Goal: Use online tool/utility: Utilize a website feature to perform a specific function

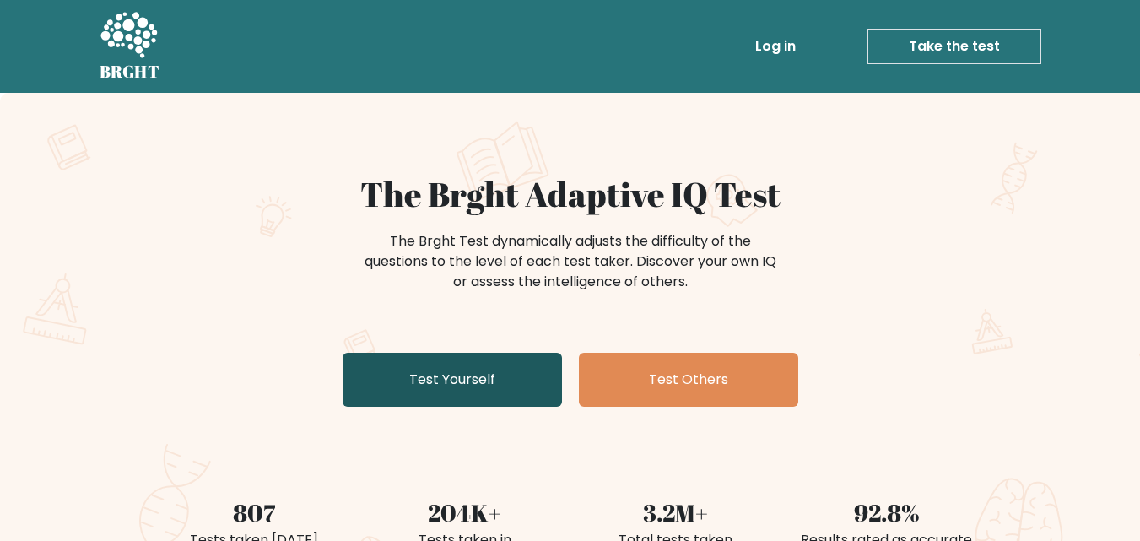
click at [462, 370] on link "Test Yourself" at bounding box center [452, 380] width 219 height 54
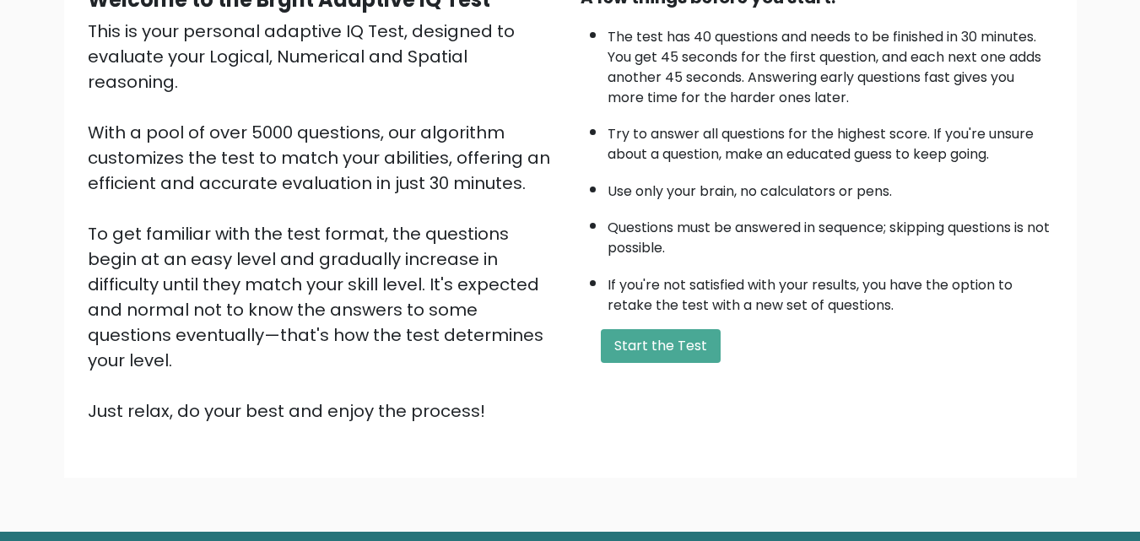
scroll to position [225, 0]
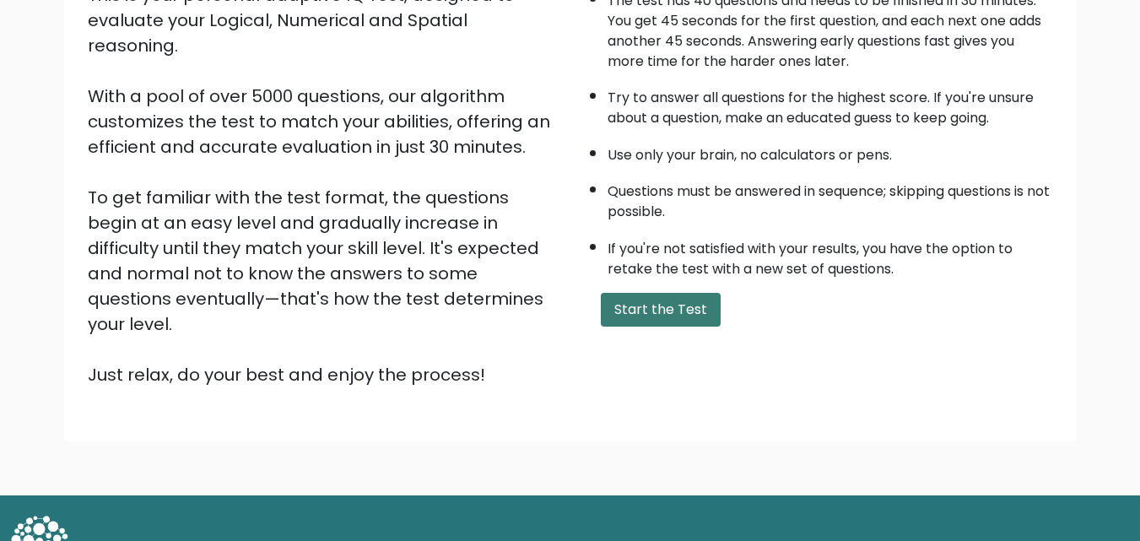
click at [693, 322] on button "Start the Test" at bounding box center [661, 310] width 120 height 34
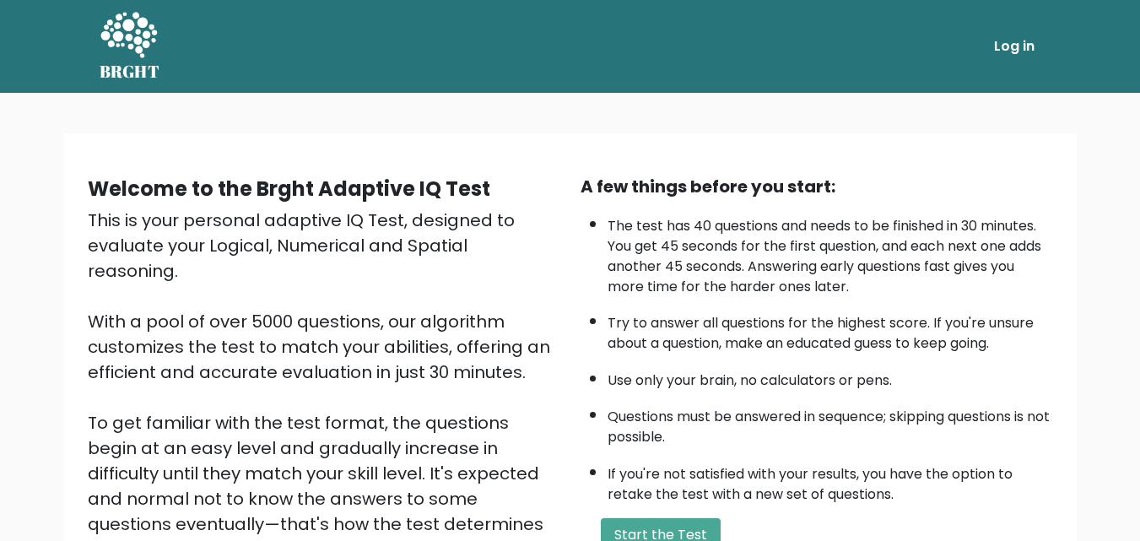
scroll to position [224, 0]
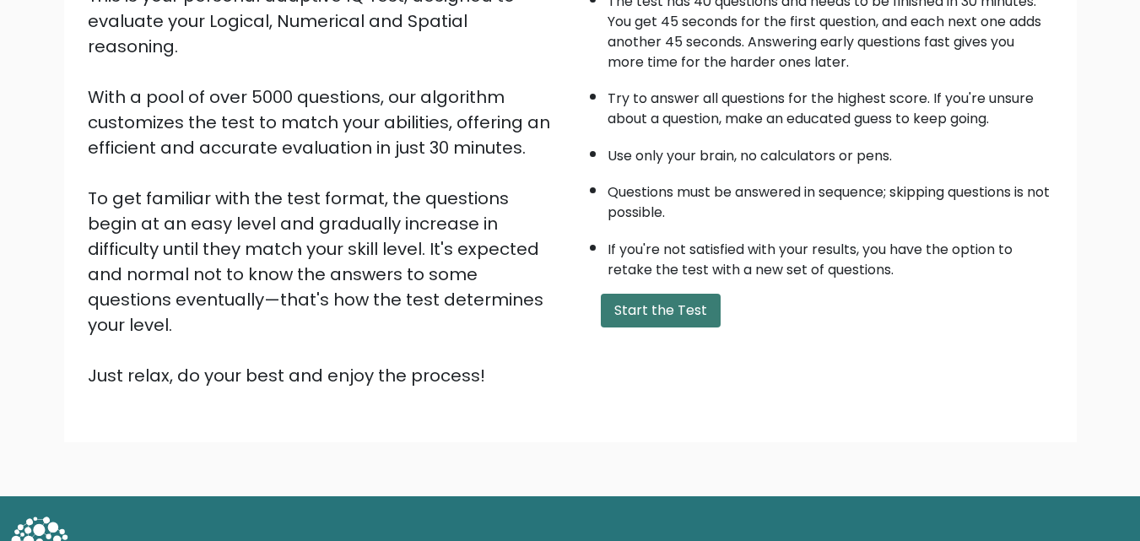
click at [646, 310] on button "Start the Test" at bounding box center [661, 311] width 120 height 34
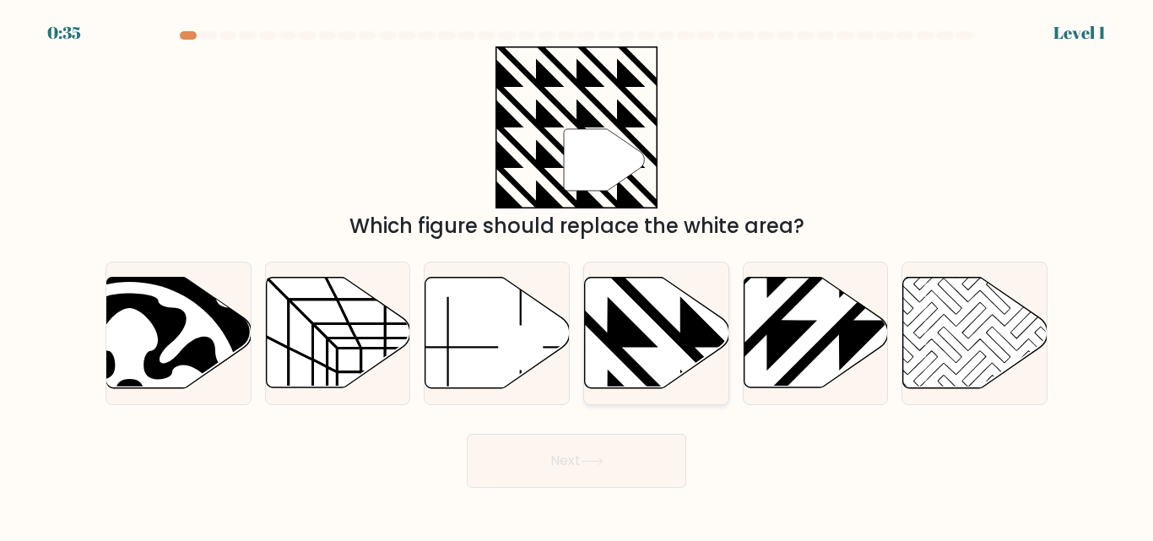
click at [673, 333] on icon at bounding box center [607, 275] width 290 height 290
click at [577, 275] on input "d." at bounding box center [576, 273] width 1 height 4
radio input "true"
click at [624, 462] on button "Next" at bounding box center [576, 461] width 219 height 54
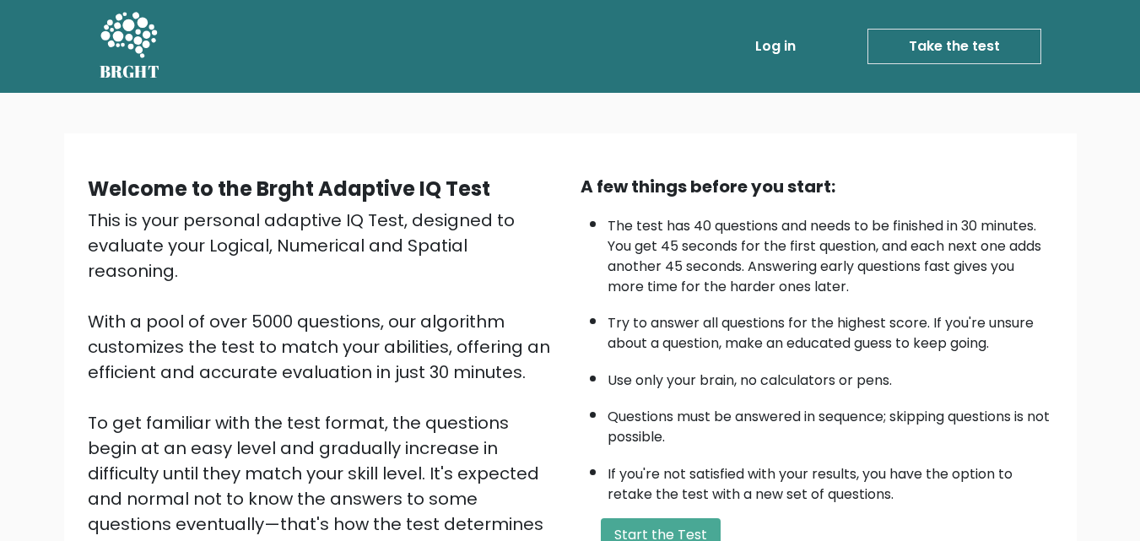
click at [922, 46] on link "Take the test" at bounding box center [955, 46] width 174 height 35
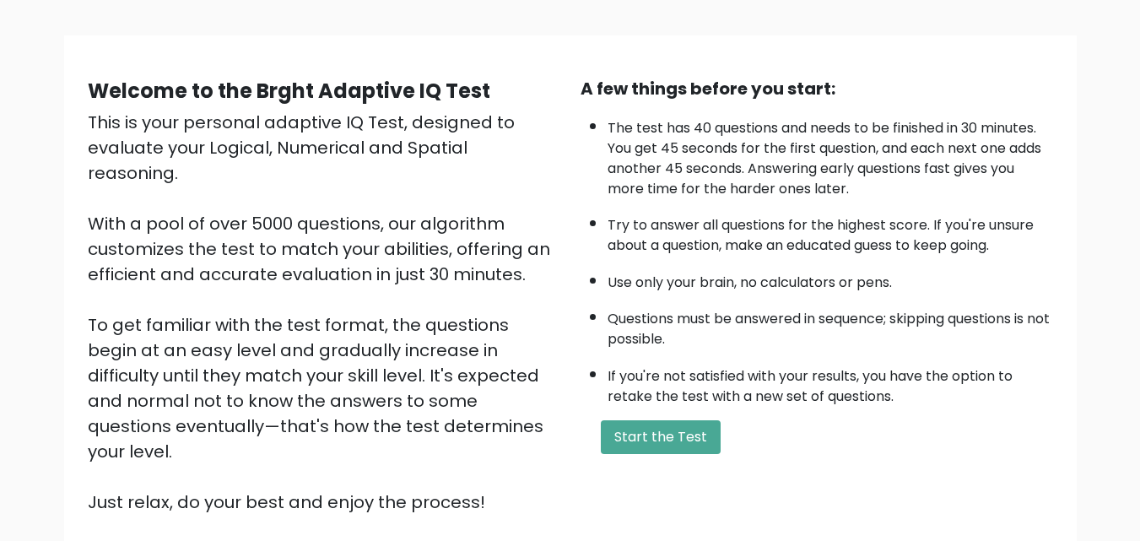
scroll to position [225, 0]
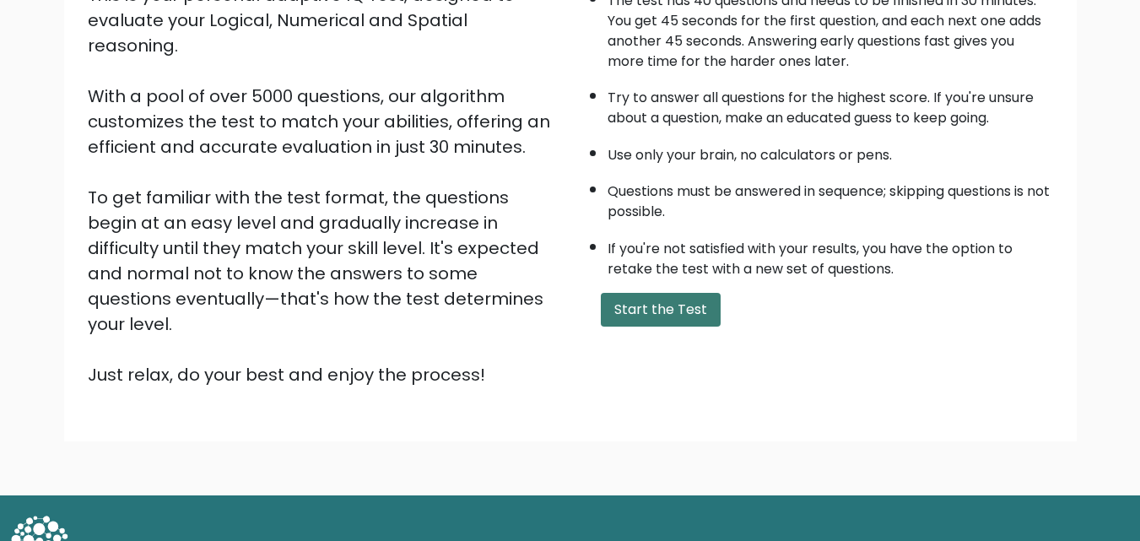
click at [680, 319] on button "Start the Test" at bounding box center [661, 310] width 120 height 34
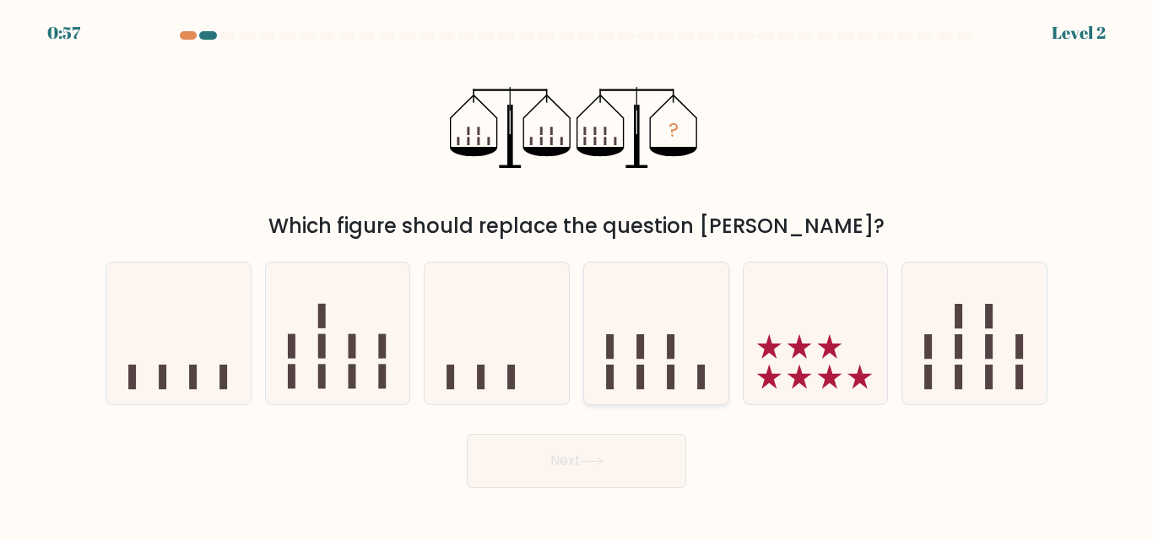
click at [683, 356] on icon at bounding box center [656, 332] width 144 height 119
click at [577, 275] on input "d." at bounding box center [576, 273] width 1 height 4
radio input "true"
click at [583, 464] on button "Next" at bounding box center [576, 461] width 219 height 54
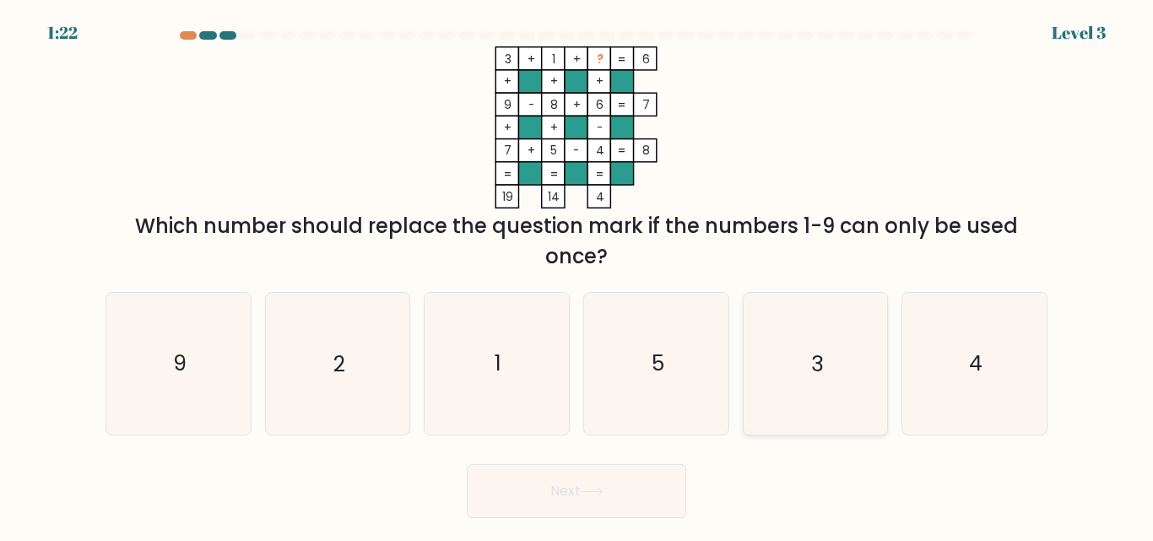
click at [796, 355] on icon "3" at bounding box center [814, 363] width 141 height 141
click at [577, 275] on input "e. 3" at bounding box center [576, 273] width 1 height 4
radio input "true"
click at [376, 374] on icon "2" at bounding box center [337, 363] width 141 height 141
click at [576, 275] on input "b. 2" at bounding box center [576, 273] width 1 height 4
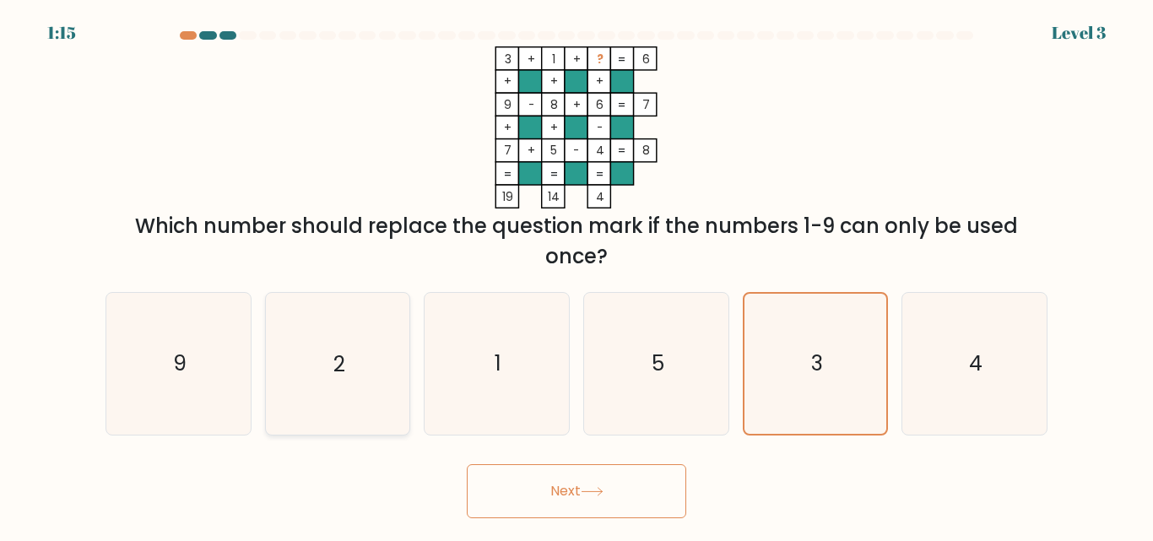
radio input "true"
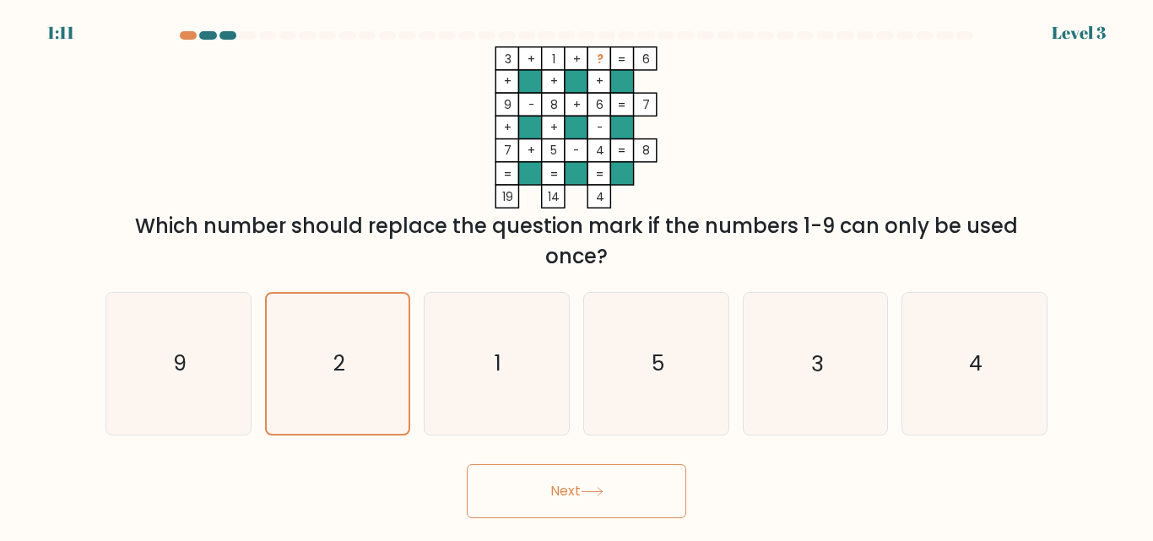
click at [601, 489] on icon at bounding box center [592, 491] width 23 height 9
click at [590, 495] on icon at bounding box center [592, 491] width 23 height 9
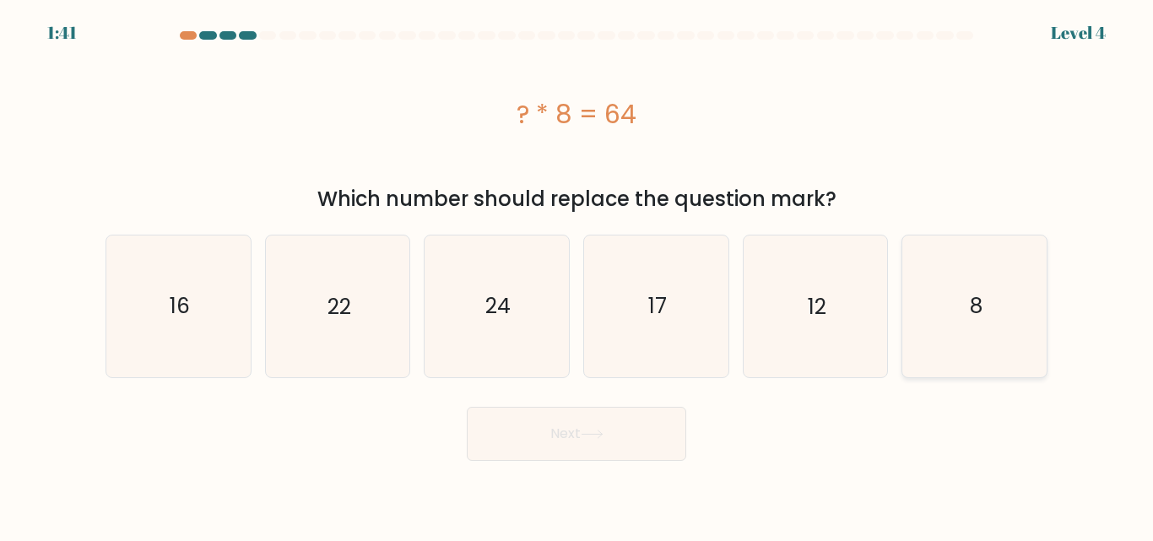
click at [947, 316] on icon "8" at bounding box center [974, 305] width 141 height 141
click at [577, 275] on input "f. 8" at bounding box center [576, 273] width 1 height 4
radio input "true"
click at [619, 436] on button "Next" at bounding box center [576, 434] width 219 height 54
